Goal: Check status: Check status

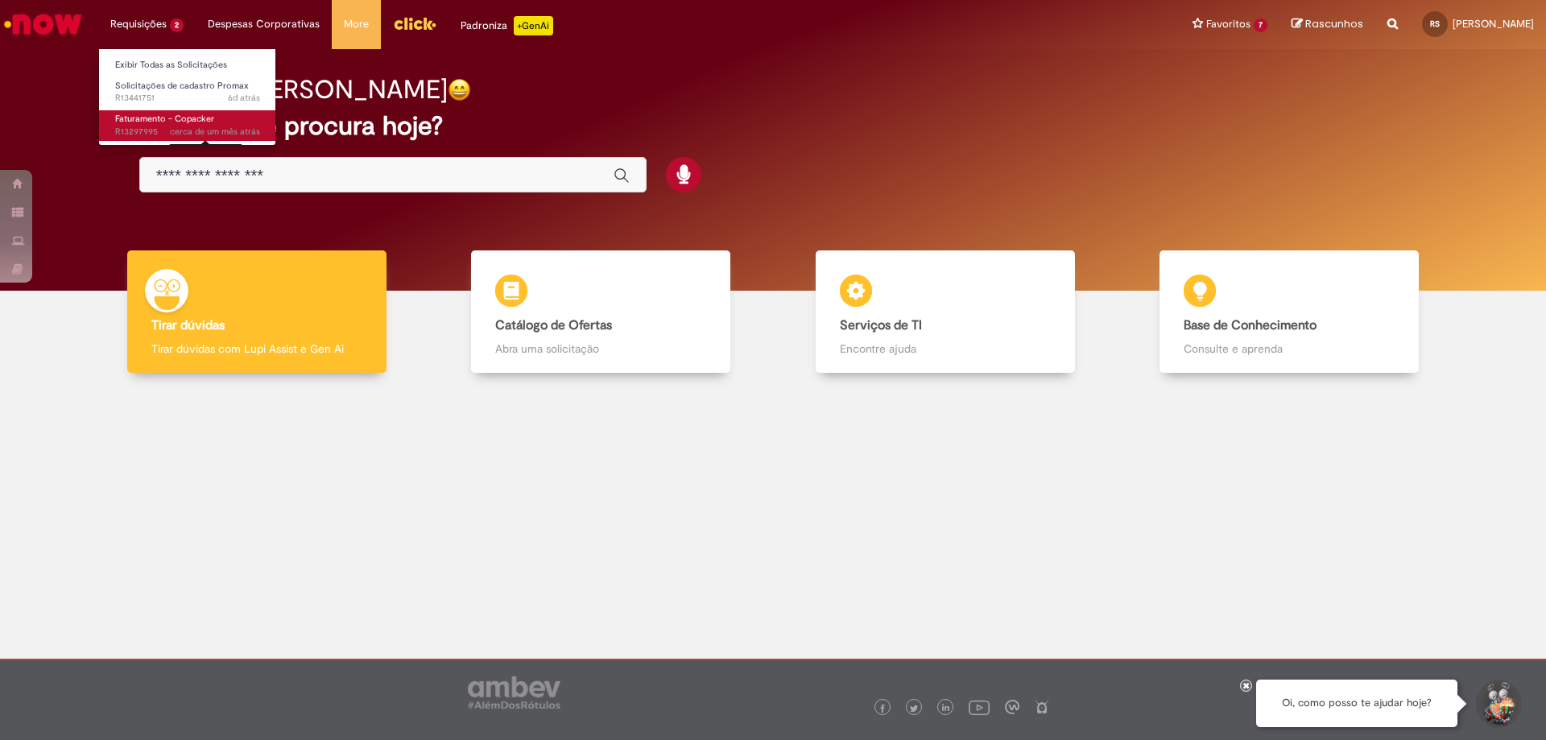
click at [188, 133] on span "cerca de um mês atrás" at bounding box center [215, 132] width 90 height 12
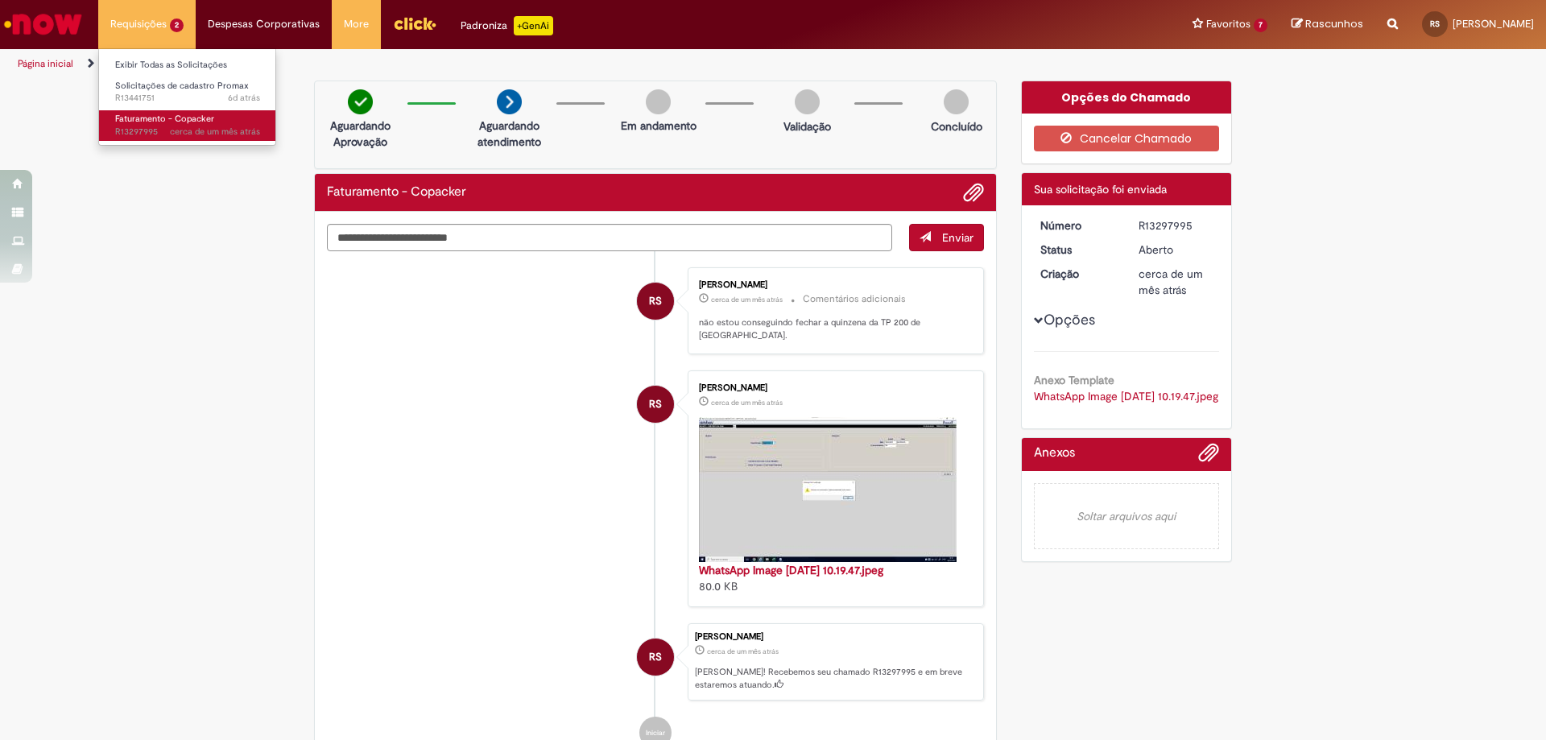
click at [166, 122] on span "Faturamento - Copacker" at bounding box center [164, 119] width 99 height 12
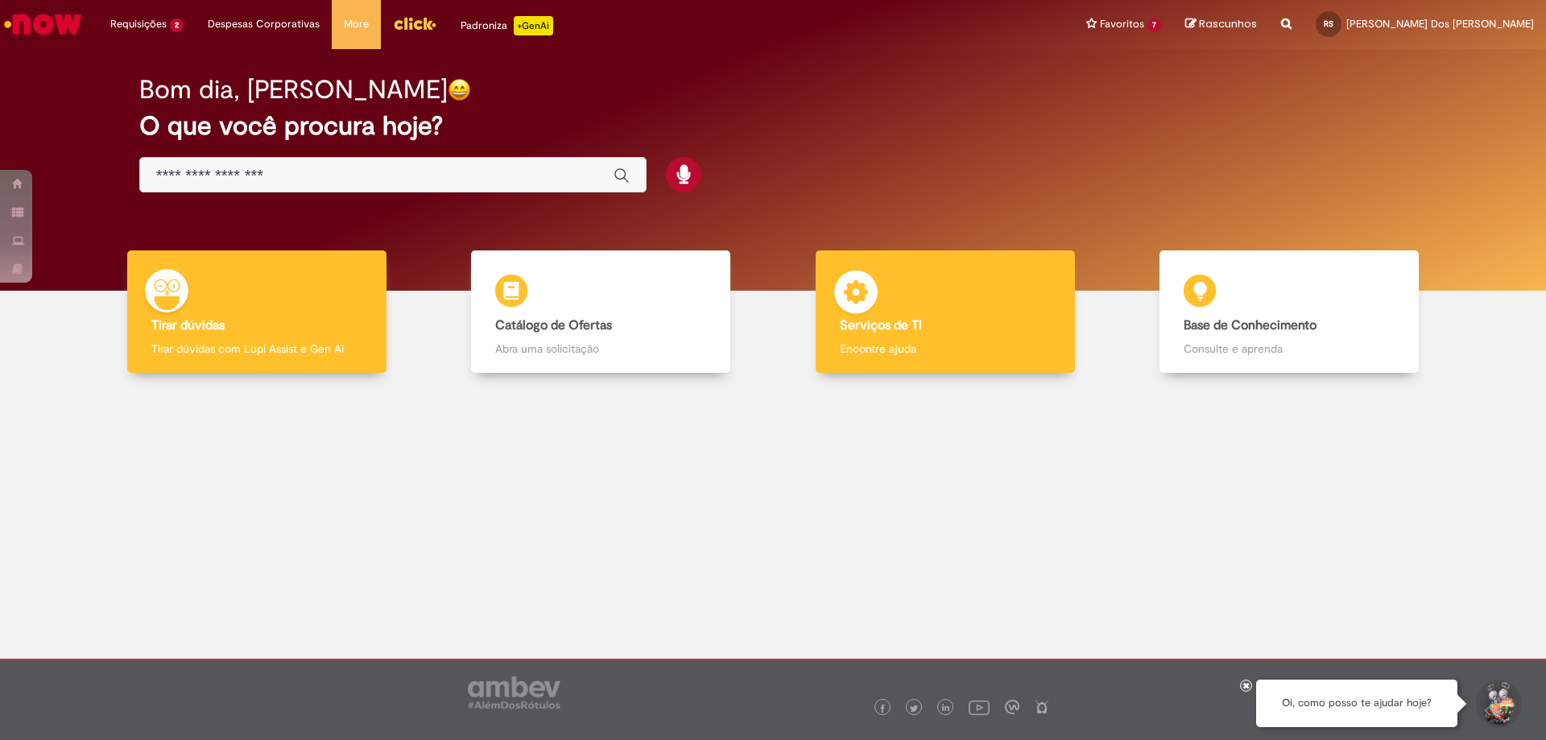
click at [885, 328] on b "Serviços de TI" at bounding box center [881, 325] width 82 height 16
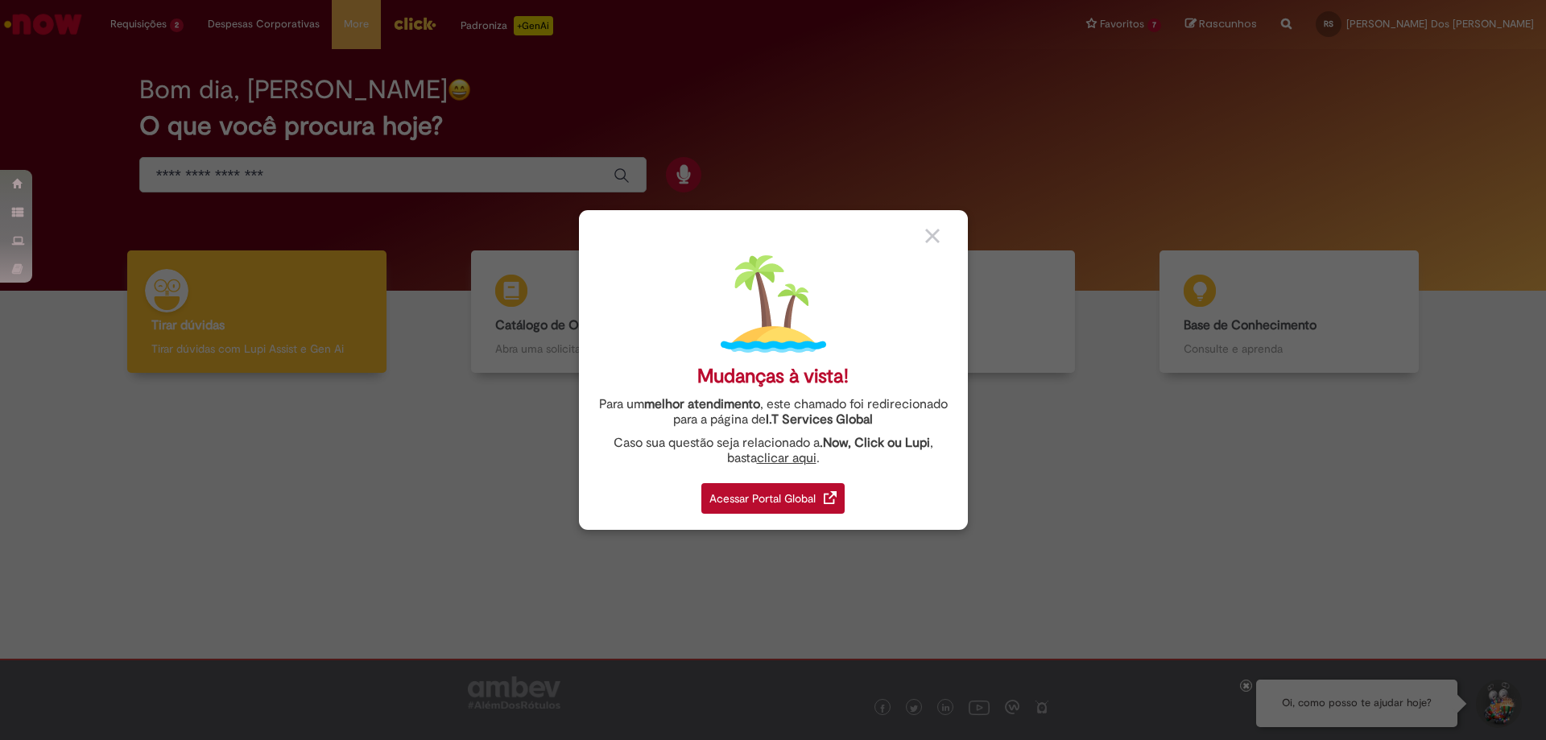
click at [799, 498] on div "Acessar Portal Global" at bounding box center [772, 498] width 143 height 31
